Goal: Information Seeking & Learning: Understand process/instructions

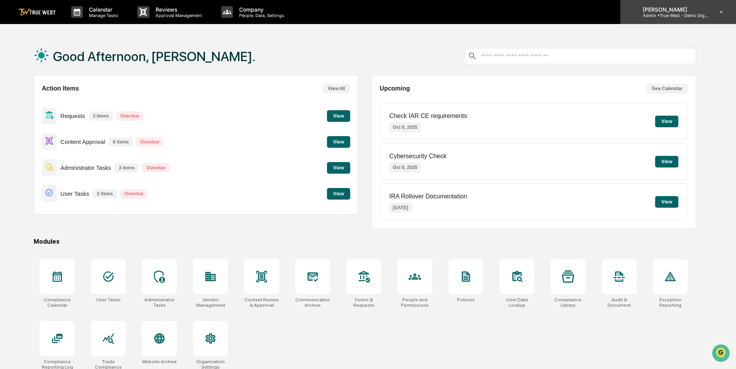
click at [652, 9] on p "[PERSON_NAME]" at bounding box center [672, 9] width 72 height 7
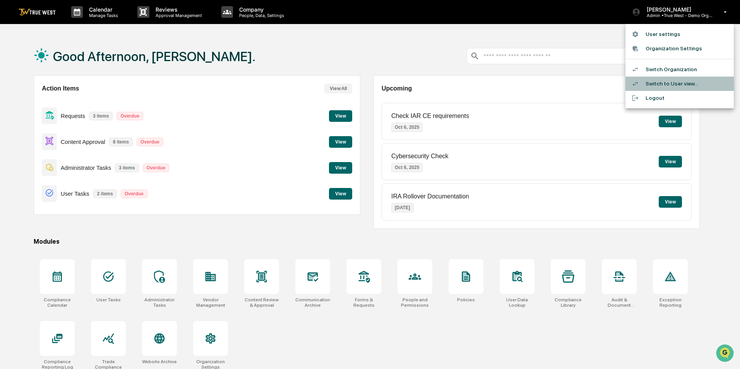
click at [651, 86] on li "Switch to User view..." at bounding box center [679, 84] width 108 height 14
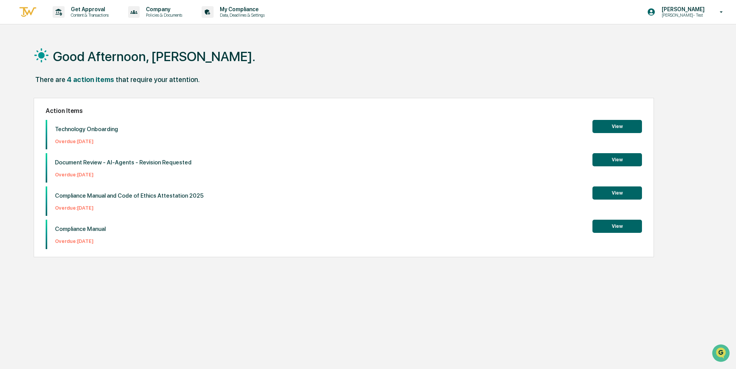
click at [624, 127] on button "View" at bounding box center [617, 126] width 50 height 13
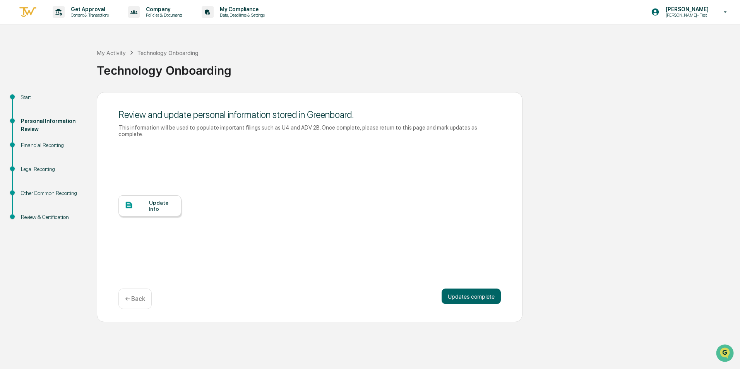
click at [46, 147] on div "Financial Reporting" at bounding box center [52, 145] width 63 height 8
click at [43, 145] on div "Financial Reporting" at bounding box center [52, 145] width 63 height 8
click at [458, 290] on button "Updates complete" at bounding box center [470, 296] width 59 height 15
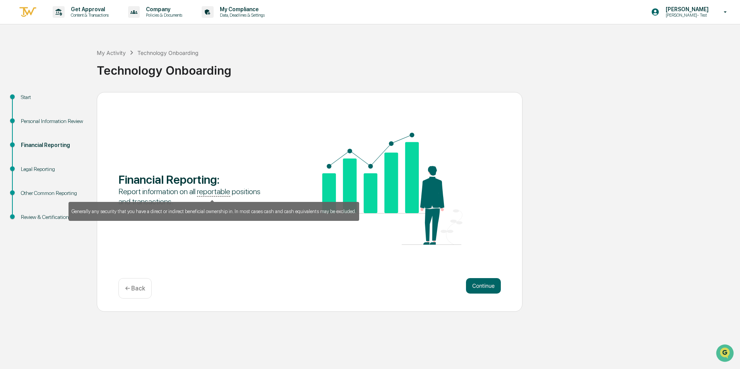
click at [215, 191] on u "reportable" at bounding box center [213, 192] width 33 height 10
click at [203, 212] on p "Generally any security that you have a direct or indirect beneficial ownership …" at bounding box center [214, 212] width 284 height 6
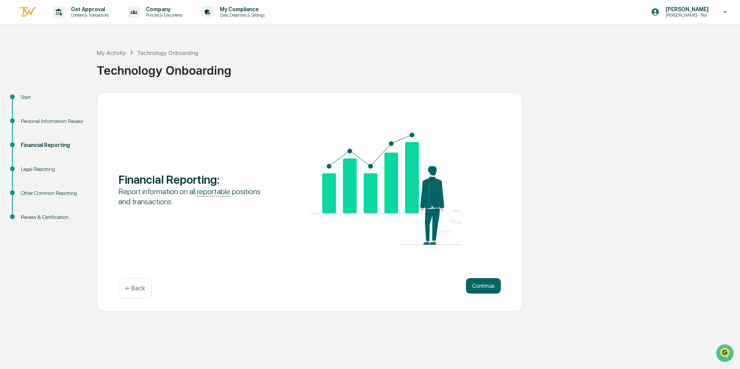
copy p "Generally any security that you have a direct or indirect beneficial ownership …"
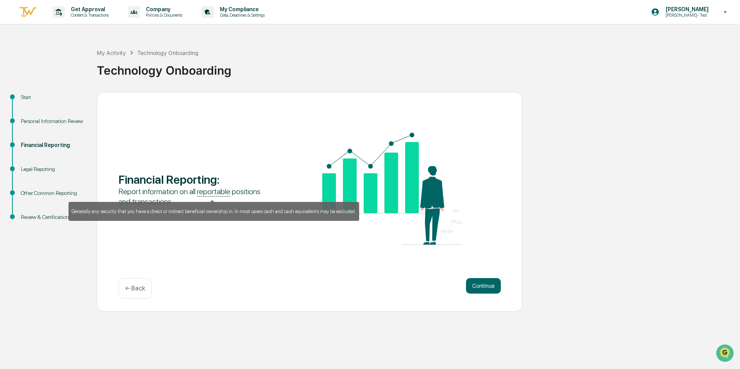
click at [216, 192] on u "reportable" at bounding box center [213, 192] width 33 height 10
click at [206, 211] on p "Generally any security that you have a direct or indirect beneficial ownership …" at bounding box center [214, 212] width 284 height 6
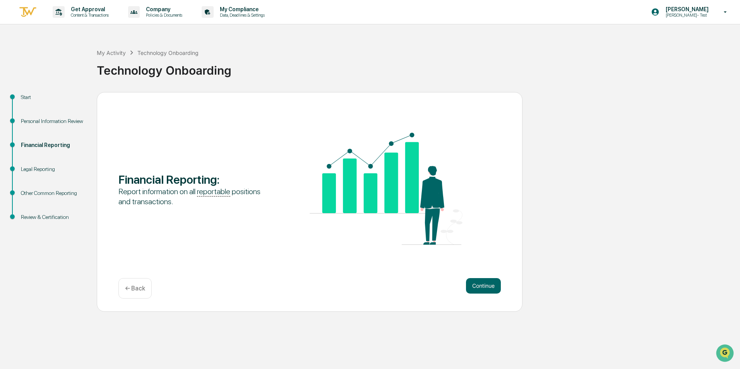
copy p "Generally any security that you have a direct or indirect beneficial ownership …"
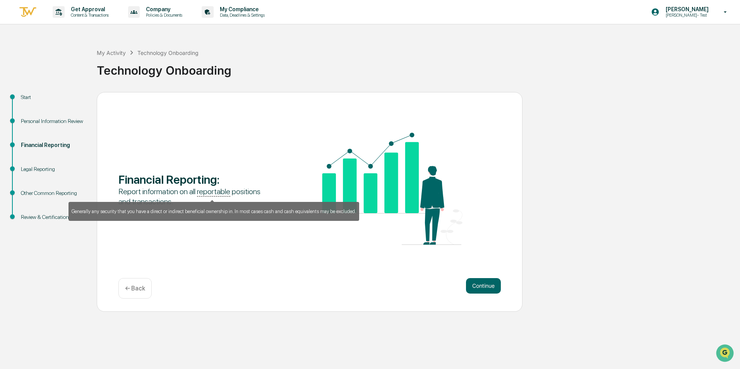
click at [214, 191] on u "reportable" at bounding box center [213, 192] width 33 height 10
drag, startPoint x: 73, startPoint y: 212, endPoint x: 353, endPoint y: 210, distance: 280.5
click at [353, 210] on div "Generally any security that you have a direct or indirect beneficial ownership …" at bounding box center [213, 211] width 291 height 19
copy p "Generally any security that you have a direct or indirect beneficial ownership …"
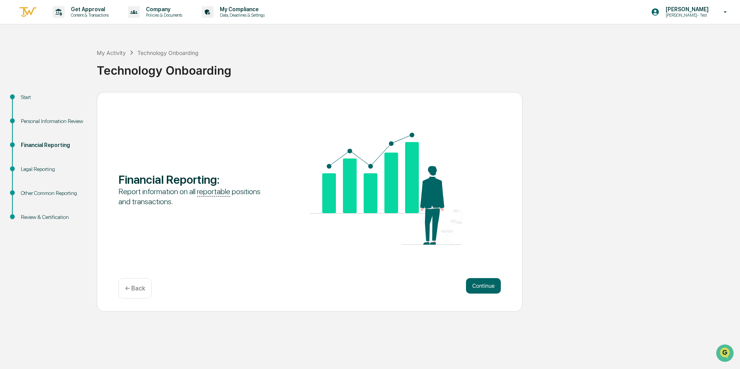
click at [206, 327] on div "Get Approval Content & Transactions Company Policies & Documents My Compliance …" at bounding box center [370, 184] width 740 height 369
click at [684, 14] on p "[PERSON_NAME]- Test" at bounding box center [685, 14] width 53 height 5
click at [675, 55] on li "Switch Organization" at bounding box center [679, 53] width 108 height 14
